Goal: Use online tool/utility: Utilize a website feature to perform a specific function

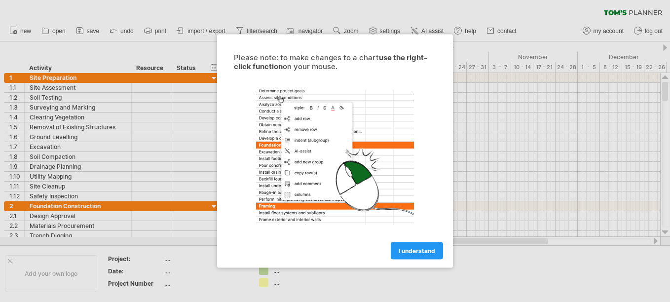
drag, startPoint x: 415, startPoint y: 251, endPoint x: 394, endPoint y: 270, distance: 29.0
click at [415, 251] on span "I understand" at bounding box center [416, 250] width 36 height 7
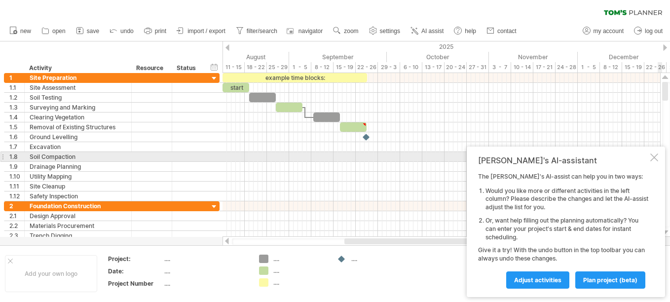
click at [652, 156] on div at bounding box center [654, 157] width 8 height 8
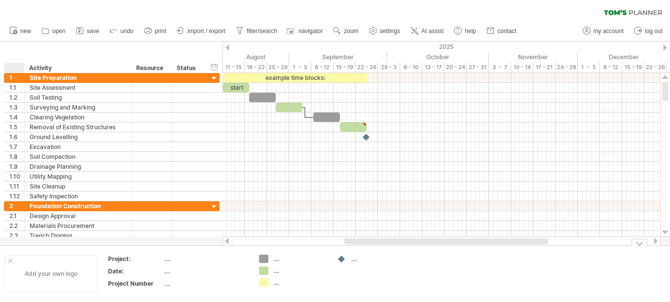
click at [9, 261] on div at bounding box center [10, 260] width 5 height 5
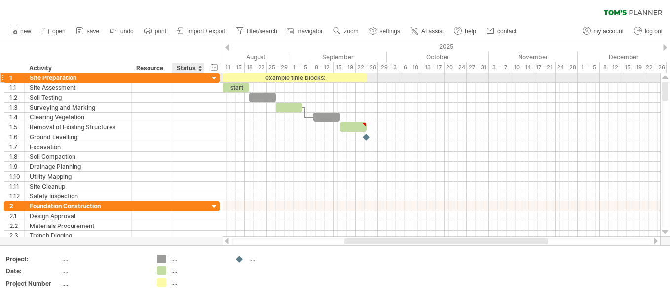
click at [217, 76] on div at bounding box center [214, 78] width 9 height 9
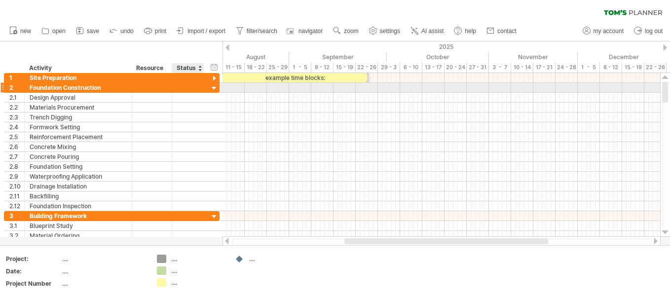
click at [215, 90] on div at bounding box center [214, 88] width 9 height 9
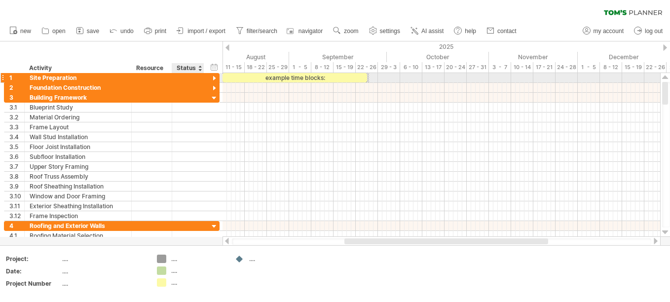
click at [215, 77] on div at bounding box center [214, 78] width 9 height 9
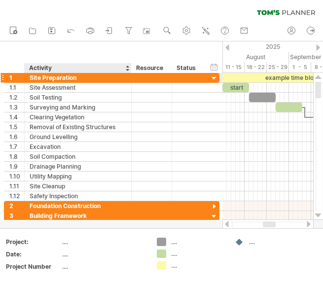
click at [53, 77] on div "Site Preparation" at bounding box center [78, 77] width 97 height 9
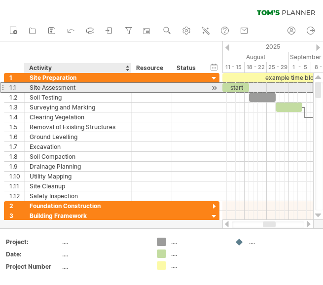
click at [59, 85] on div "Site Assessment" at bounding box center [78, 87] width 97 height 9
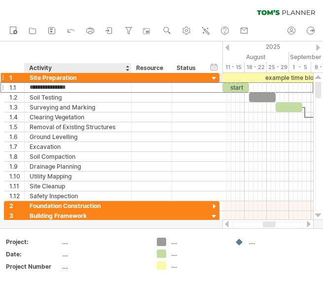
click at [47, 74] on div "Site Preparation" at bounding box center [78, 77] width 97 height 9
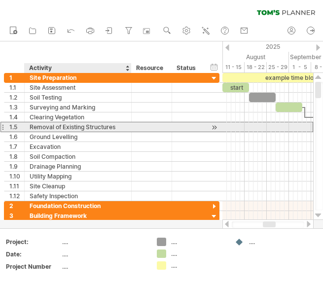
click at [178, 128] on div at bounding box center [188, 126] width 22 height 9
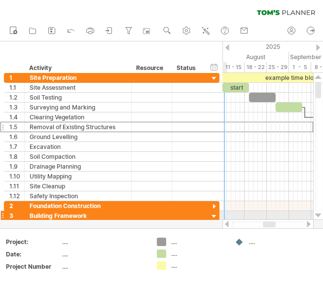
click at [214, 215] on div at bounding box center [214, 216] width 9 height 9
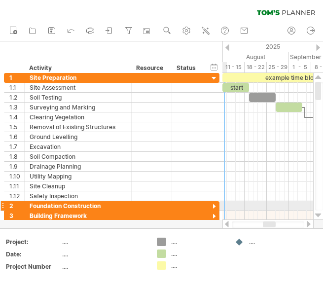
click at [216, 206] on div at bounding box center [214, 206] width 9 height 9
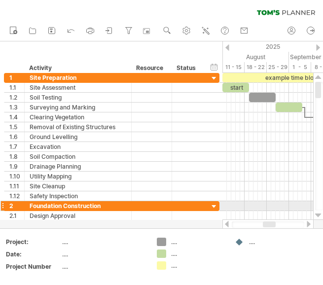
click at [215, 206] on div at bounding box center [214, 206] width 9 height 9
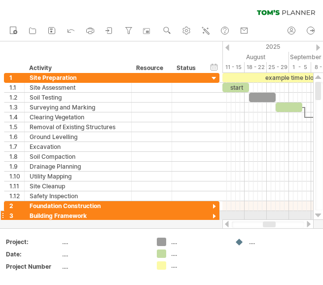
click at [216, 217] on div at bounding box center [214, 216] width 9 height 9
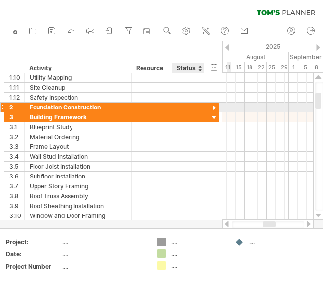
click at [213, 107] on div at bounding box center [214, 108] width 9 height 9
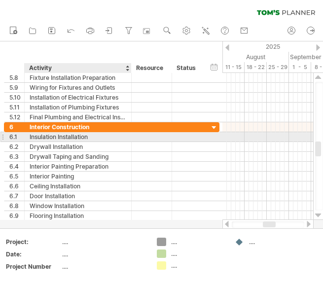
click at [100, 134] on div "Insulation Installation" at bounding box center [78, 136] width 97 height 9
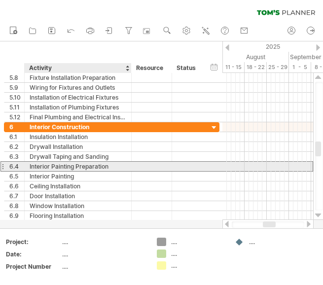
click at [79, 165] on div "Interior Painting Preparation" at bounding box center [78, 166] width 97 height 9
